Goal: Find specific page/section: Find specific page/section

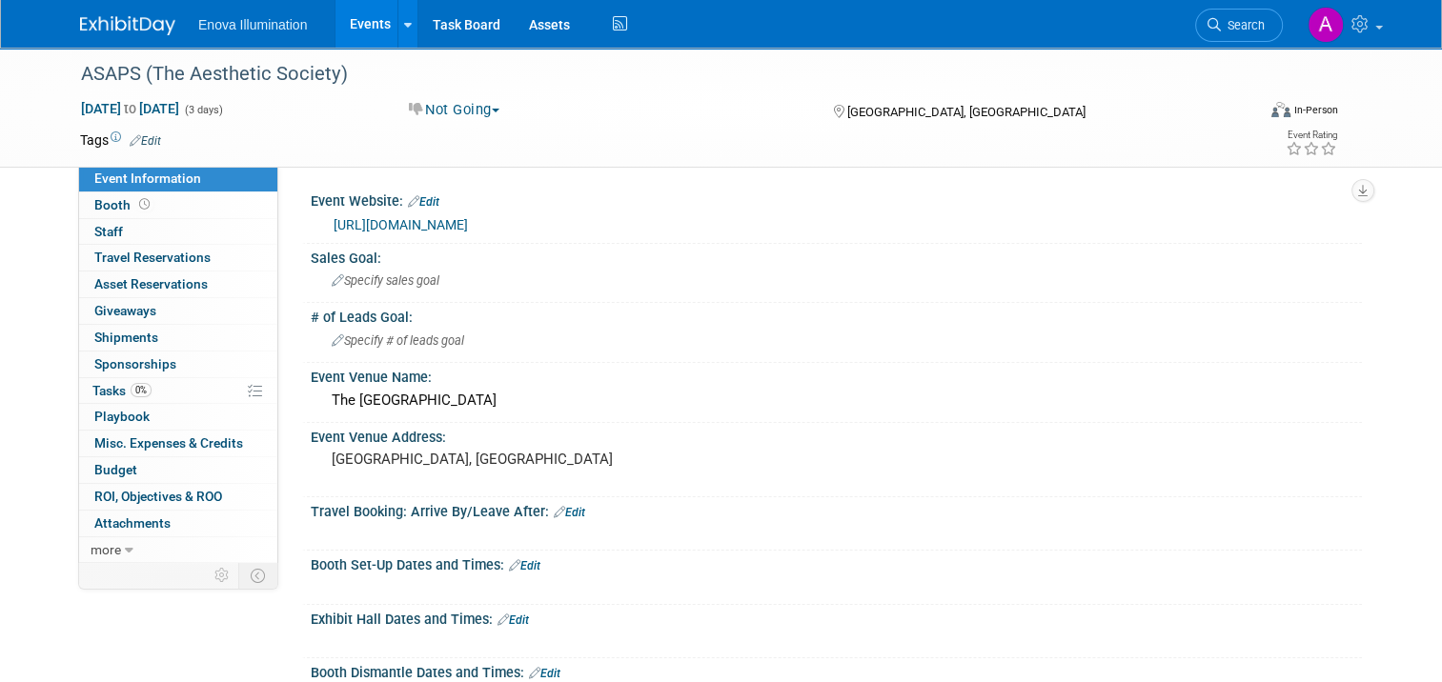
click at [92, 20] on img at bounding box center [127, 25] width 95 height 19
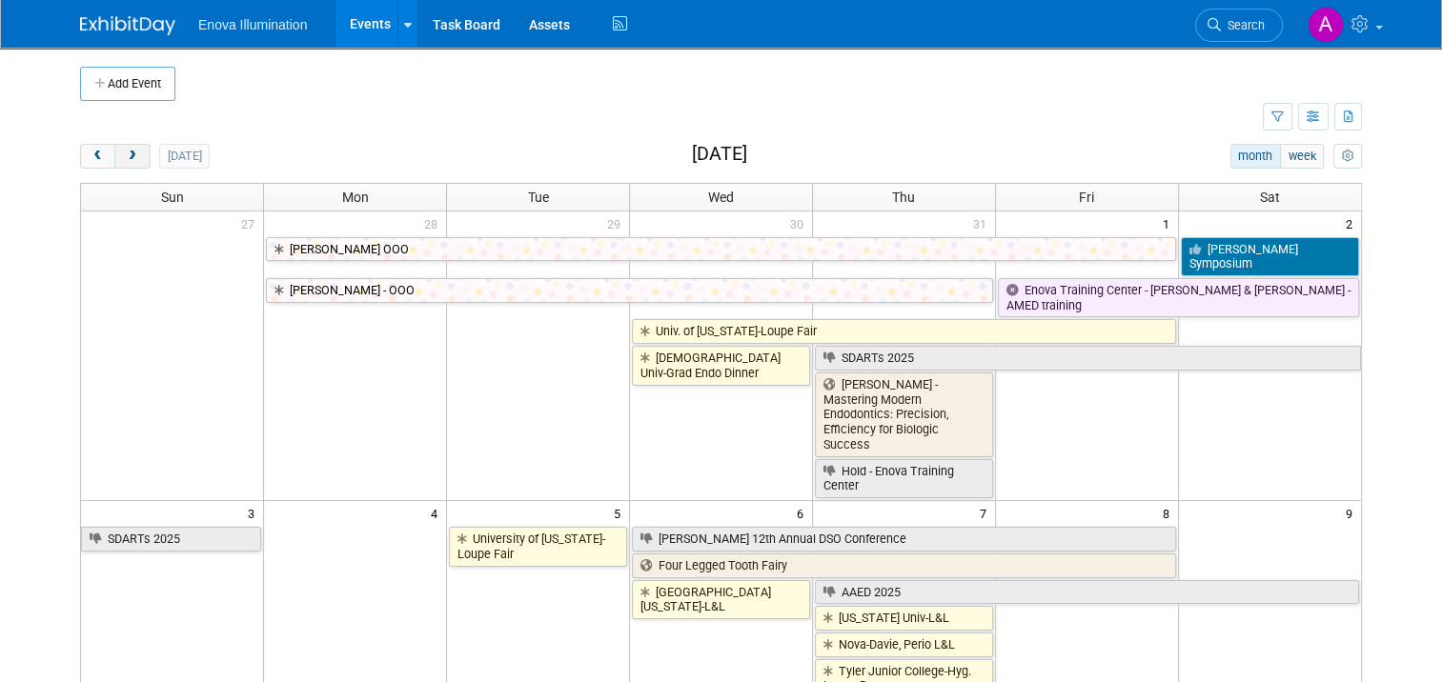
click at [125, 156] on span "next" at bounding box center [132, 157] width 14 height 12
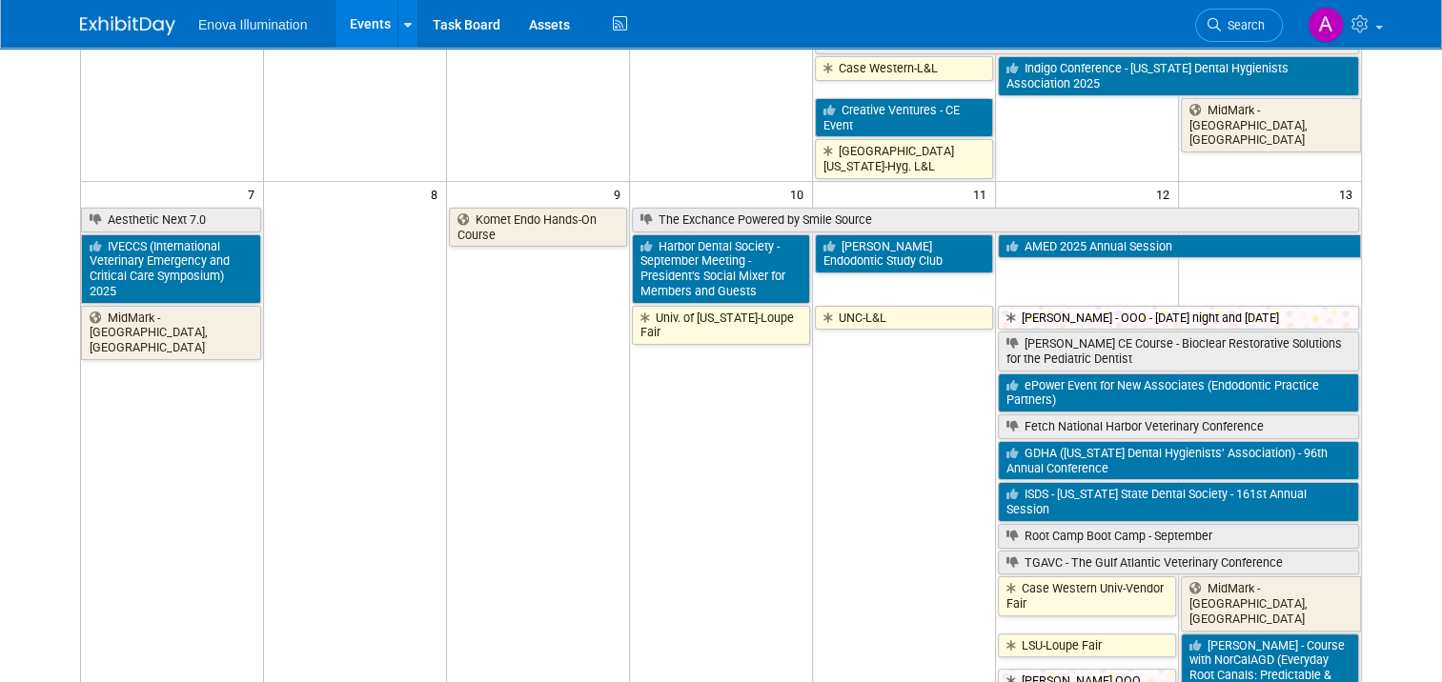
scroll to position [381, 0]
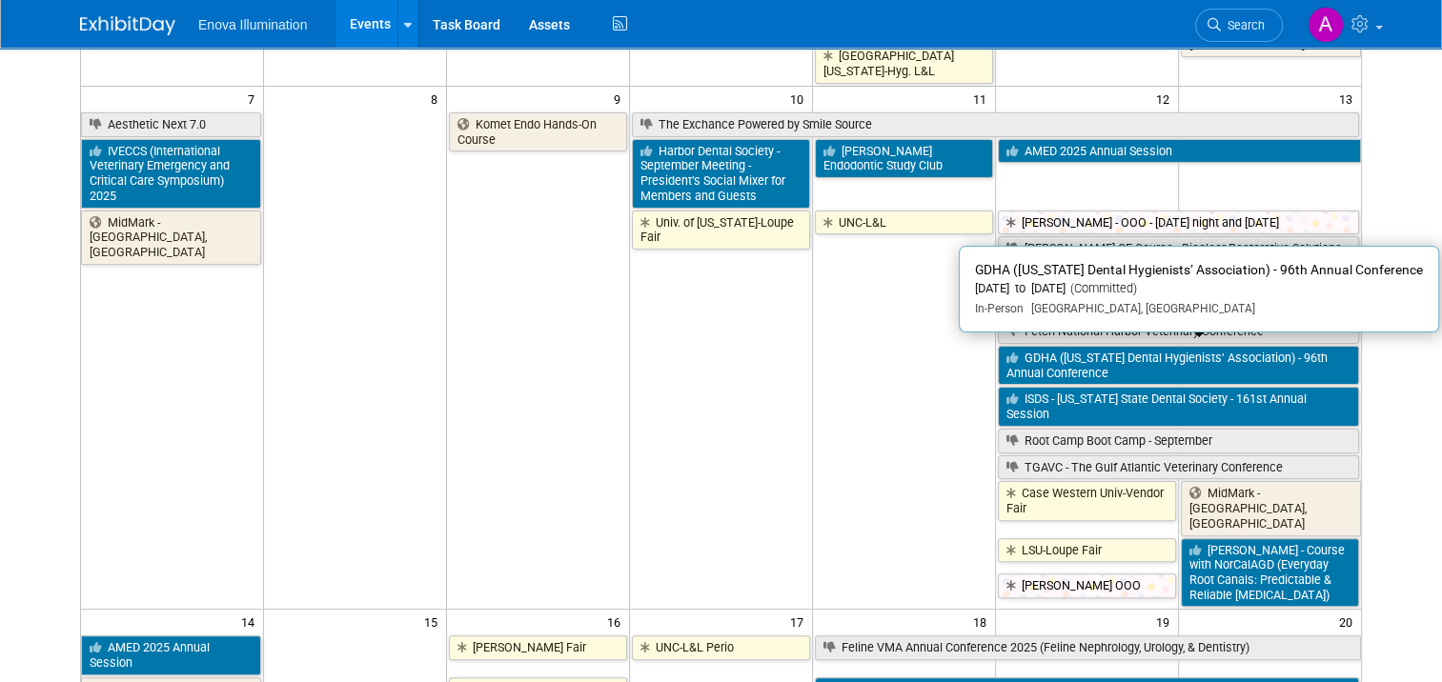
click at [1073, 347] on link "GDHA ([US_STATE] Dental Hygienists’ Association) - 96th Annual Conference" at bounding box center [1178, 365] width 361 height 39
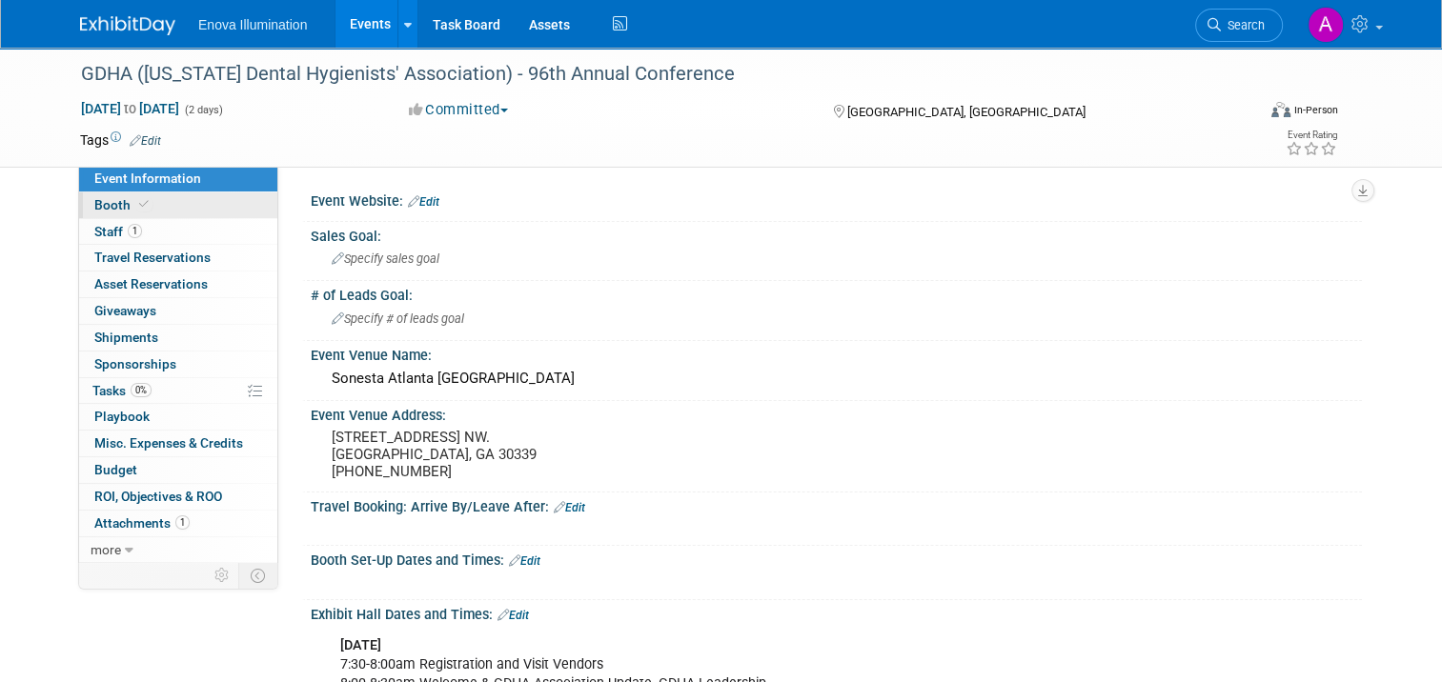
click at [174, 207] on link "Booth" at bounding box center [178, 206] width 198 height 26
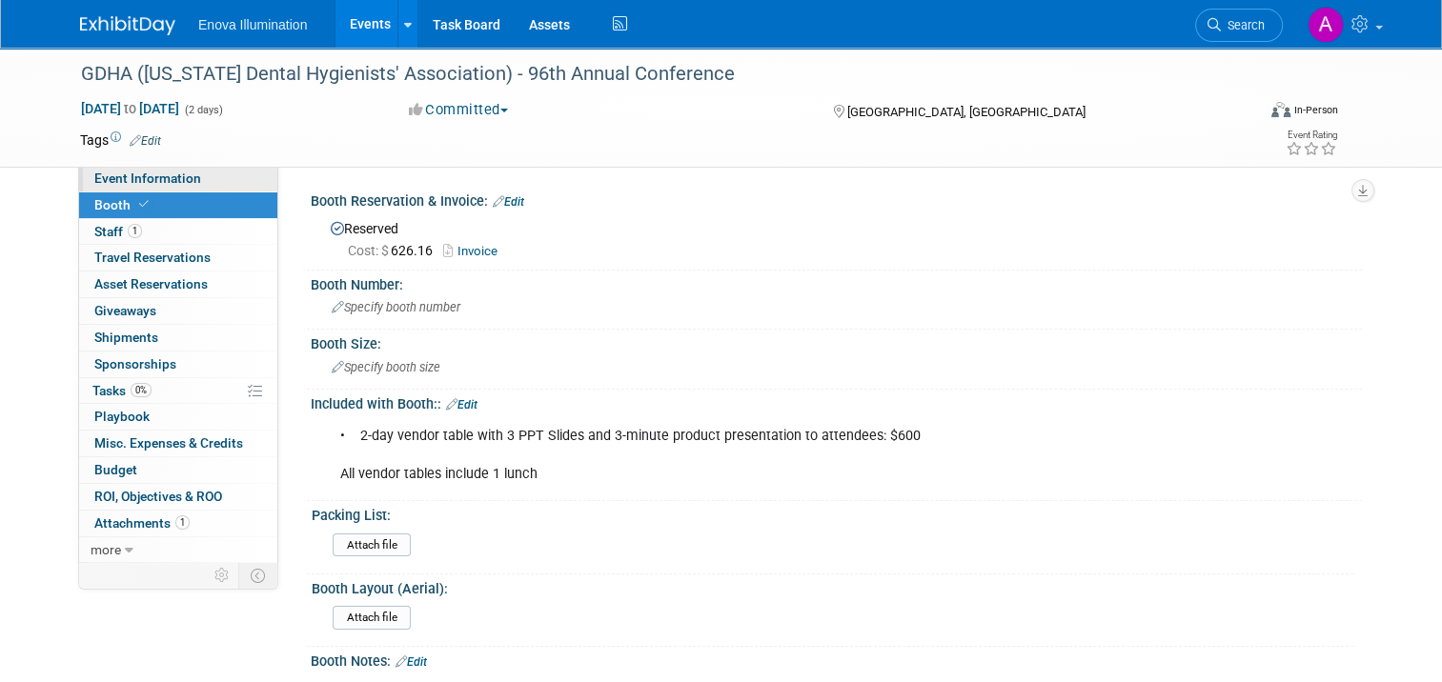
click at [217, 182] on link "Event Information" at bounding box center [178, 179] width 198 height 26
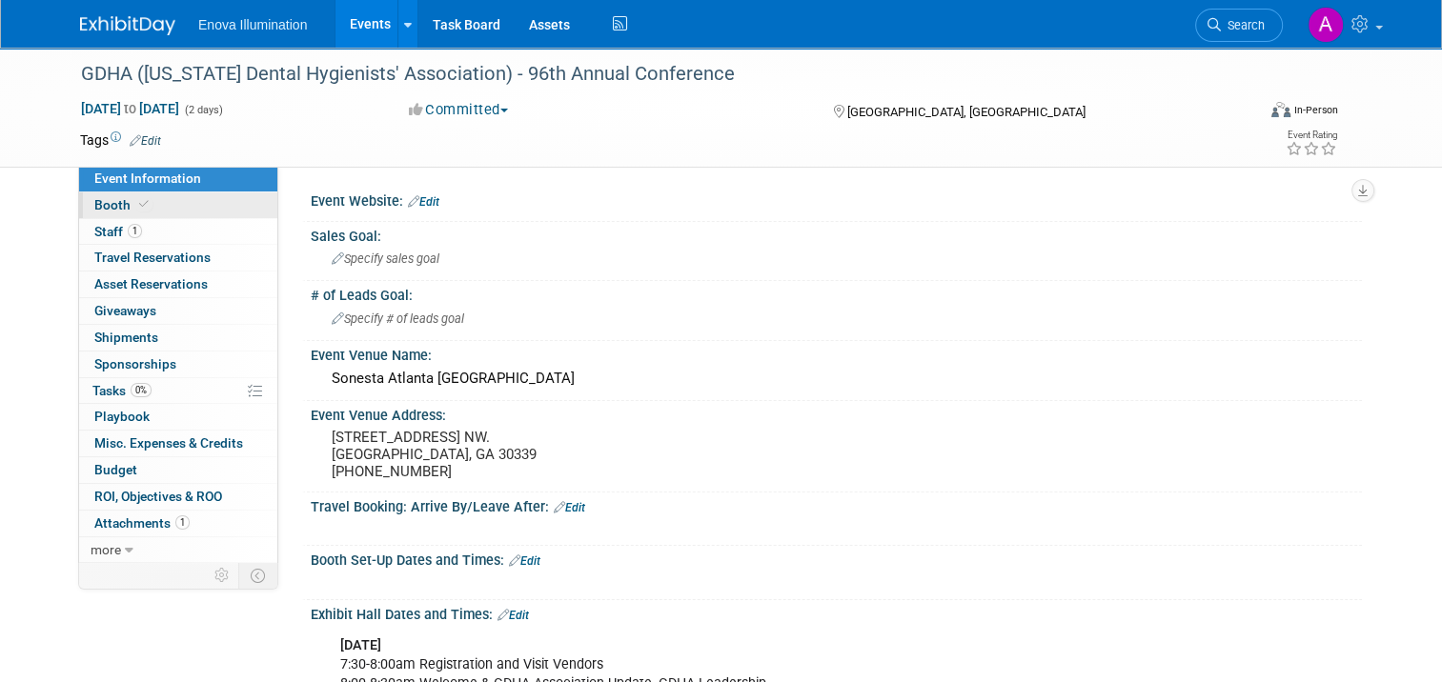
click at [137, 204] on span at bounding box center [143, 204] width 17 height 14
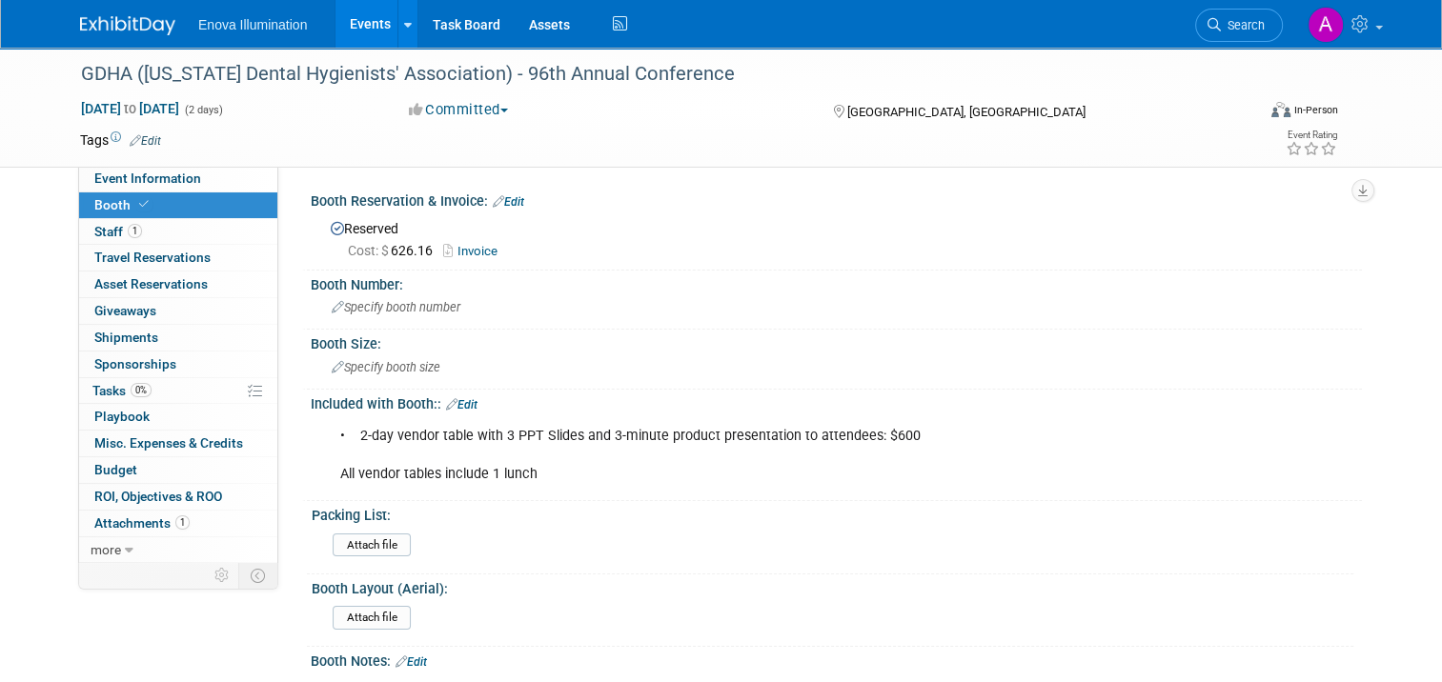
click at [470, 252] on link "Invoice" at bounding box center [475, 251] width 64 height 14
